Goal: Information Seeking & Learning: Learn about a topic

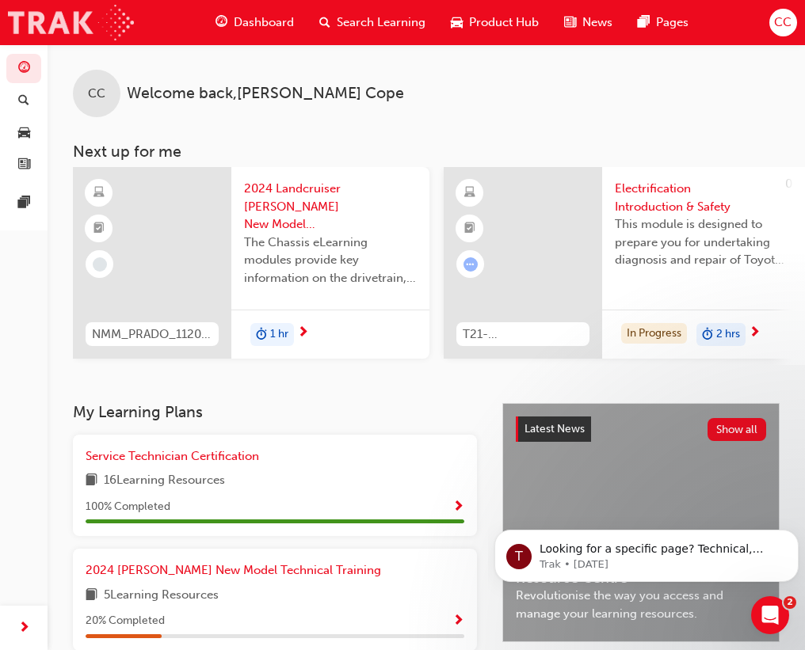
click at [118, 17] on img at bounding box center [71, 23] width 126 height 36
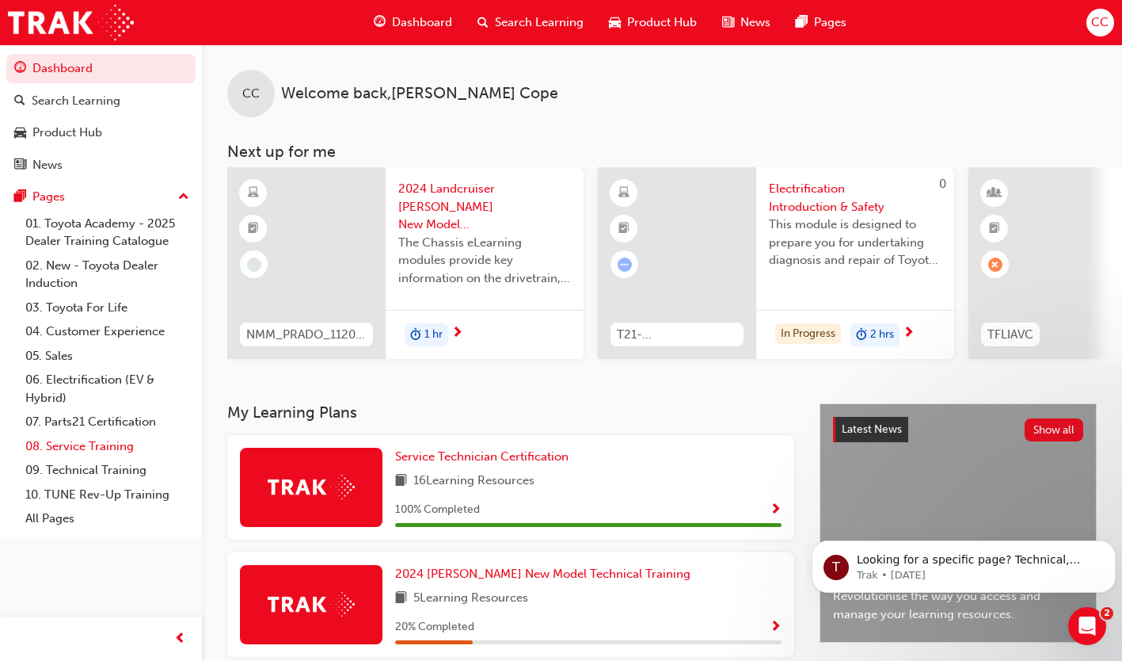
click at [72, 449] on link "08. Service Training" at bounding box center [107, 446] width 177 height 25
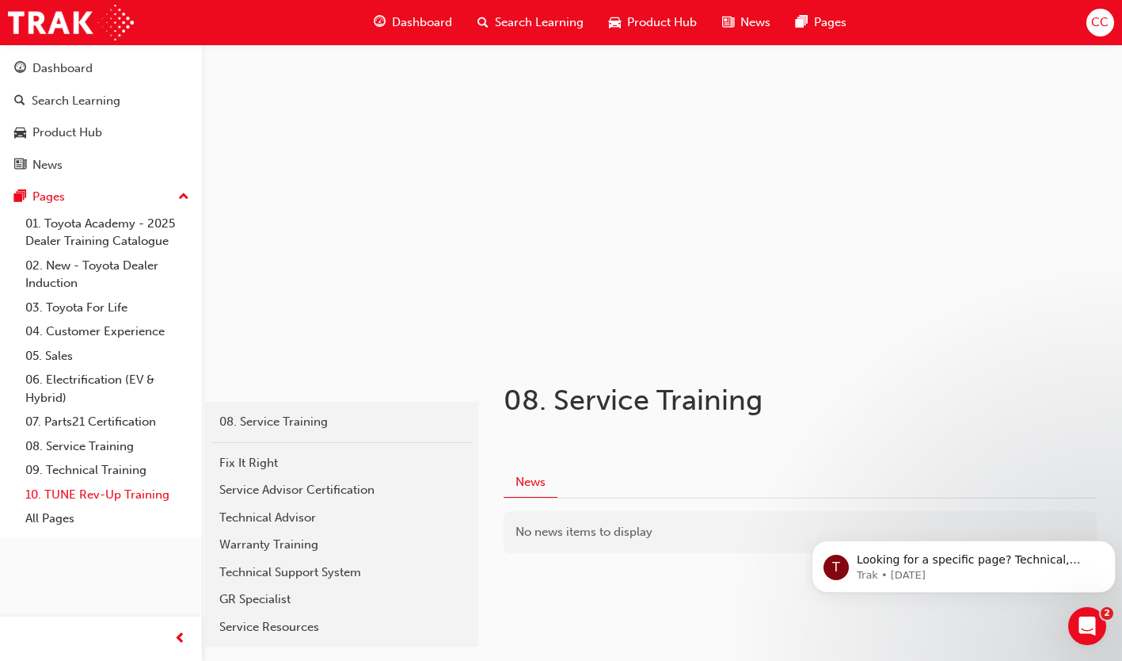
click at [95, 489] on link "10. TUNE Rev-Up Training" at bounding box center [107, 494] width 177 height 25
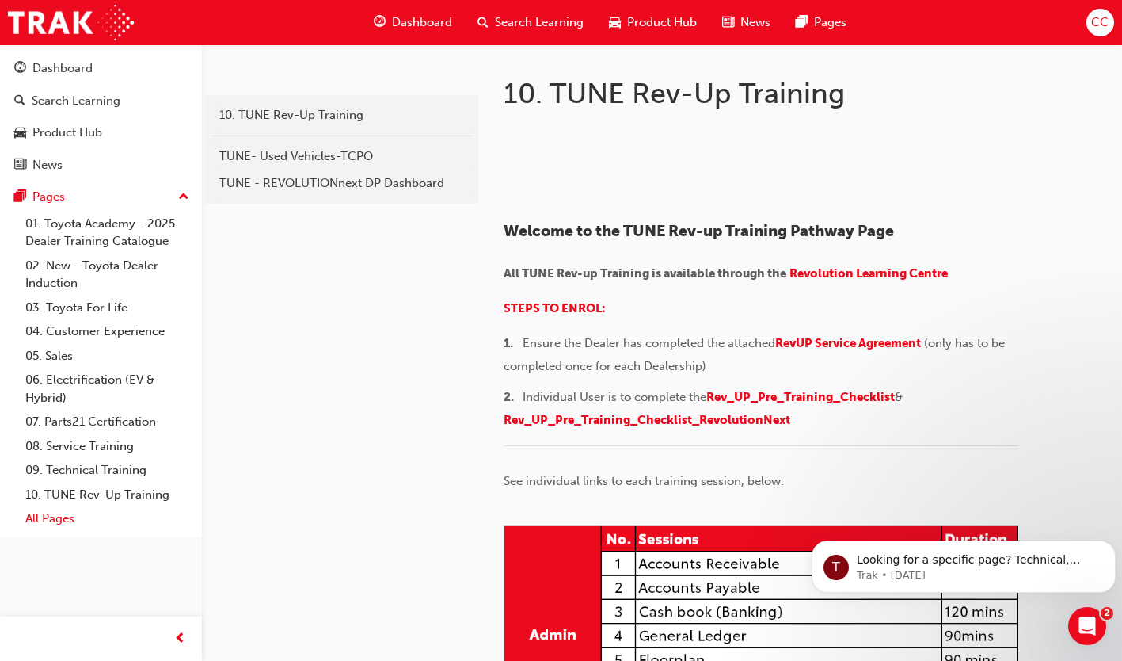
click at [60, 519] on link "All Pages" at bounding box center [107, 518] width 177 height 25
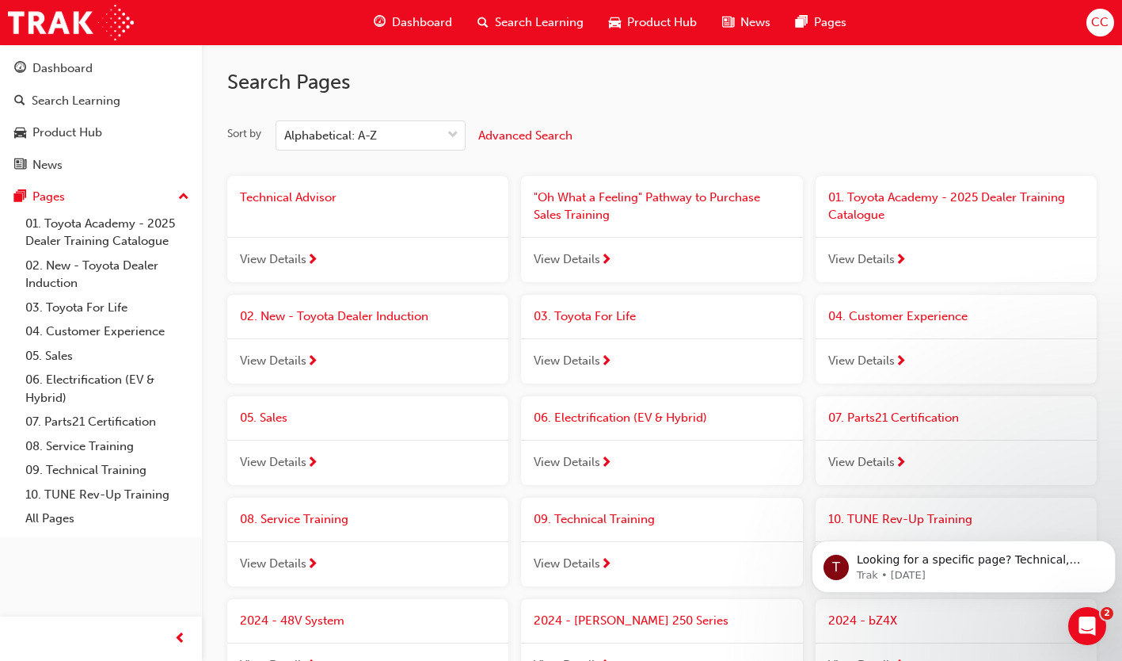
click at [304, 186] on div "Technical Advisor" at bounding box center [367, 198] width 281 height 44
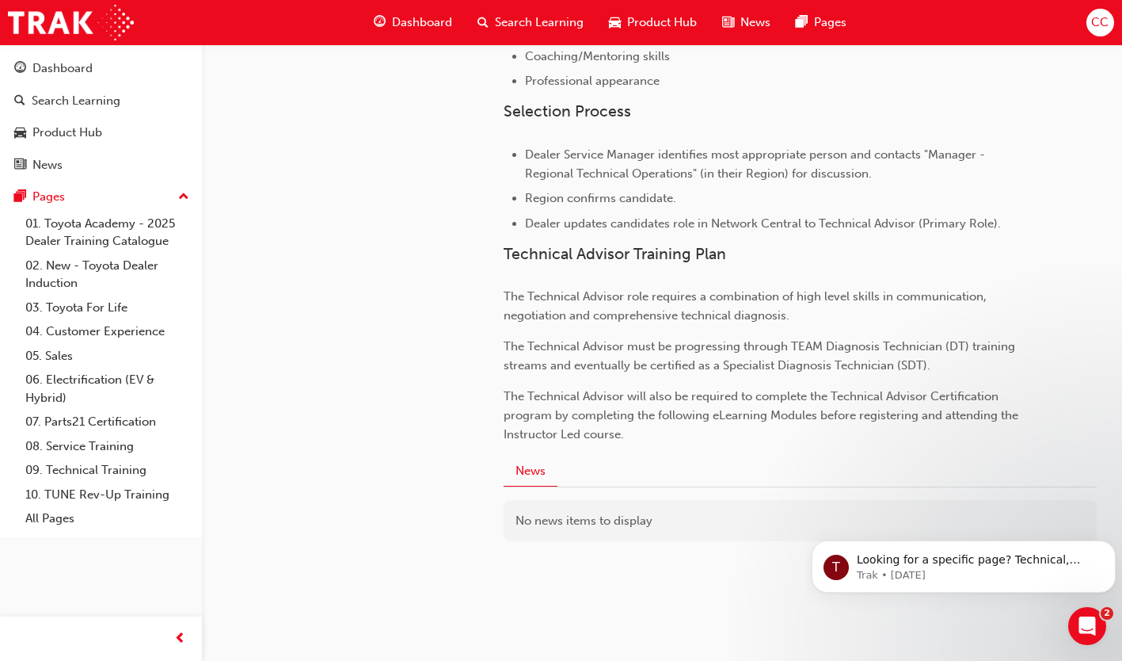
scroll to position [1004, 0]
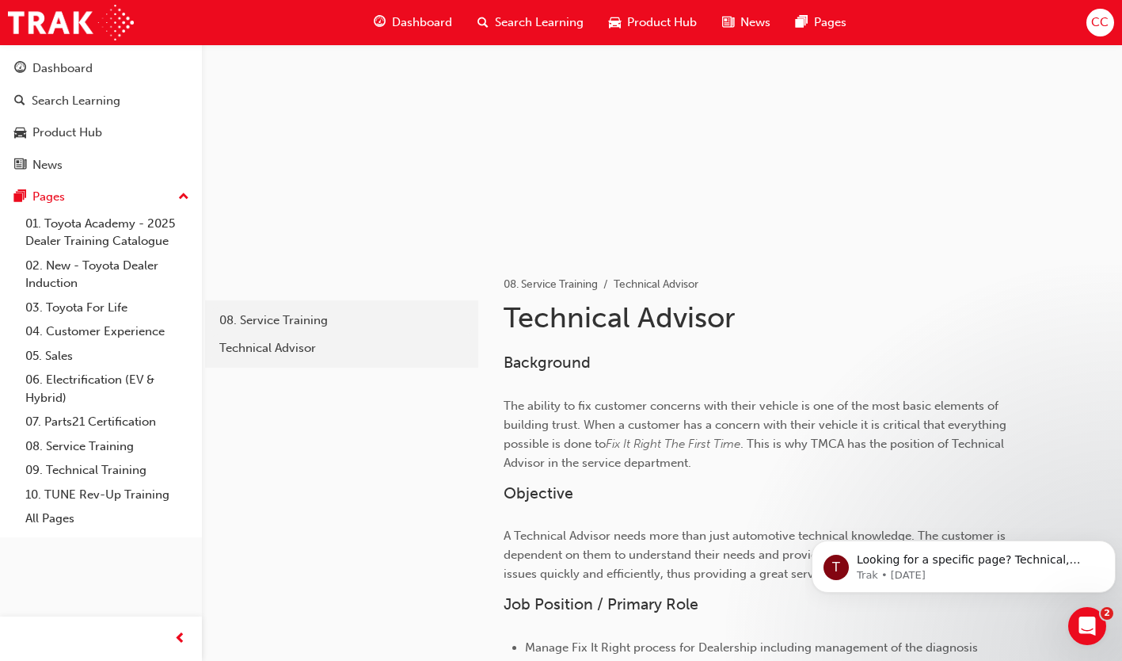
scroll to position [0, 0]
